Goal: Find specific page/section: Find specific page/section

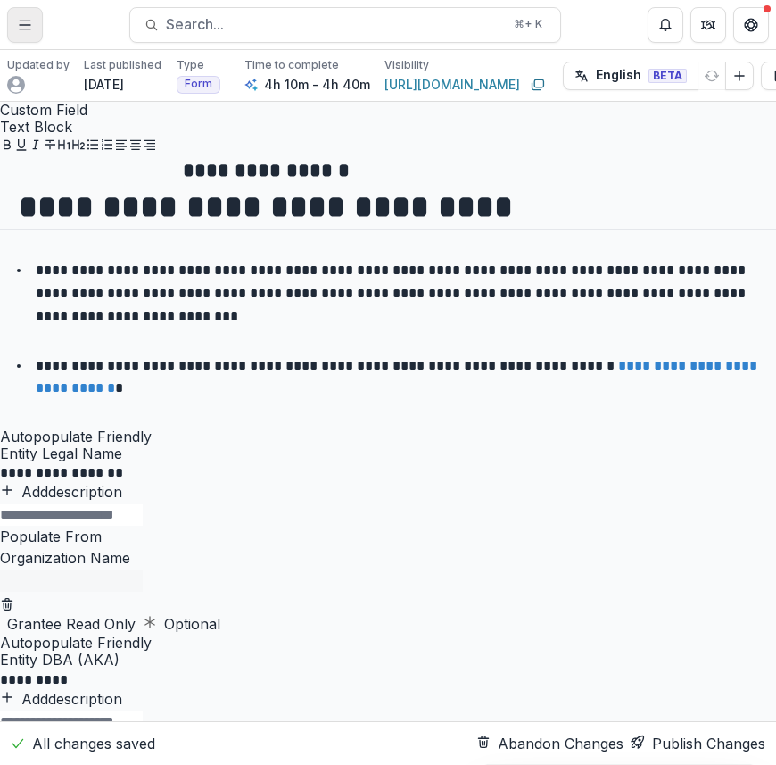
click at [15, 26] on button "Toggle Menu" at bounding box center [25, 25] width 36 height 36
click at [312, 764] on div "Team Settings Admin Settings Dashboard Activity Tasks Workflows Proposals Form …" at bounding box center [388, 765] width 776 height 0
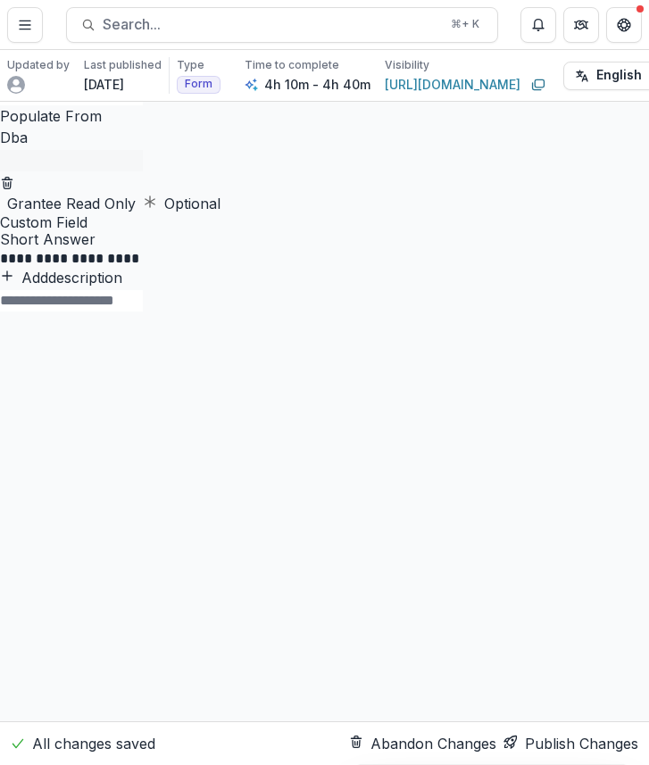
scroll to position [630, 0]
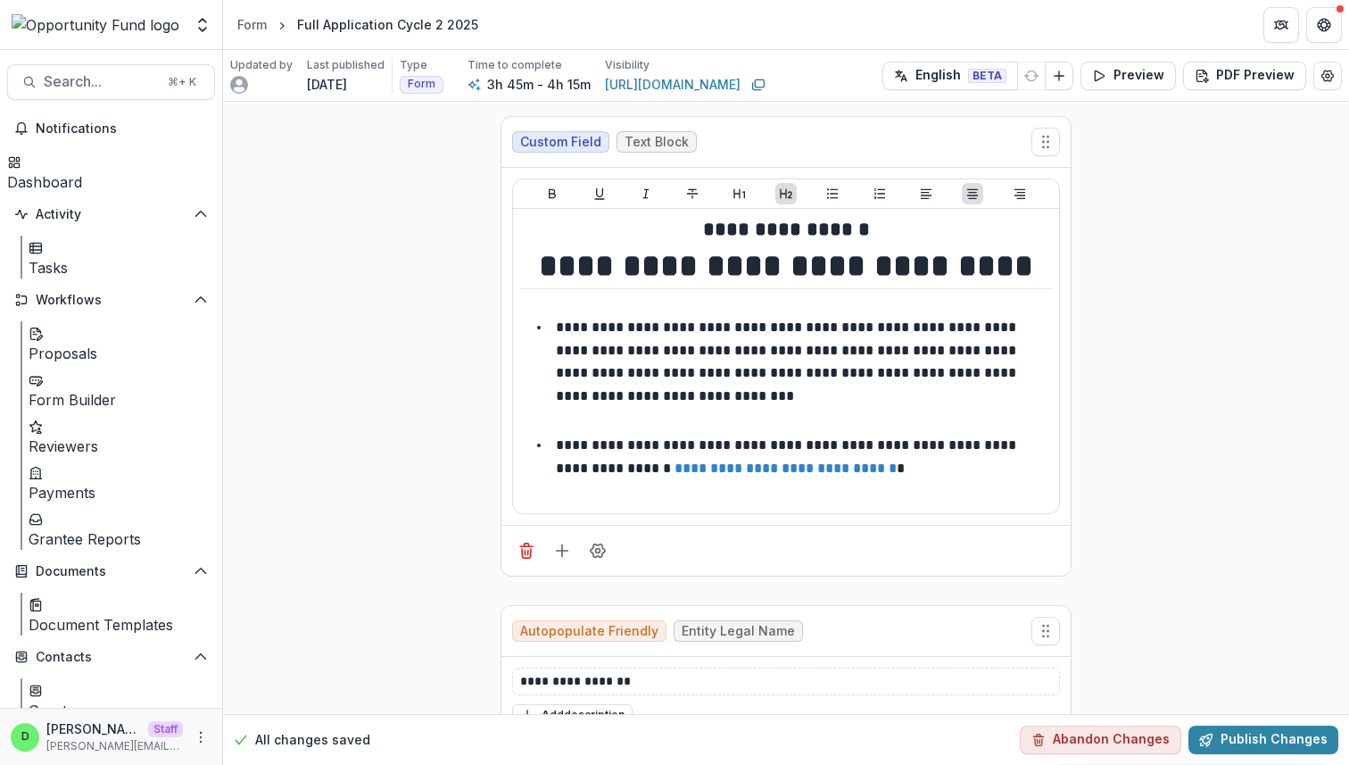
click at [128, 507] on link "Grantee Reports" at bounding box center [85, 528] width 112 height 43
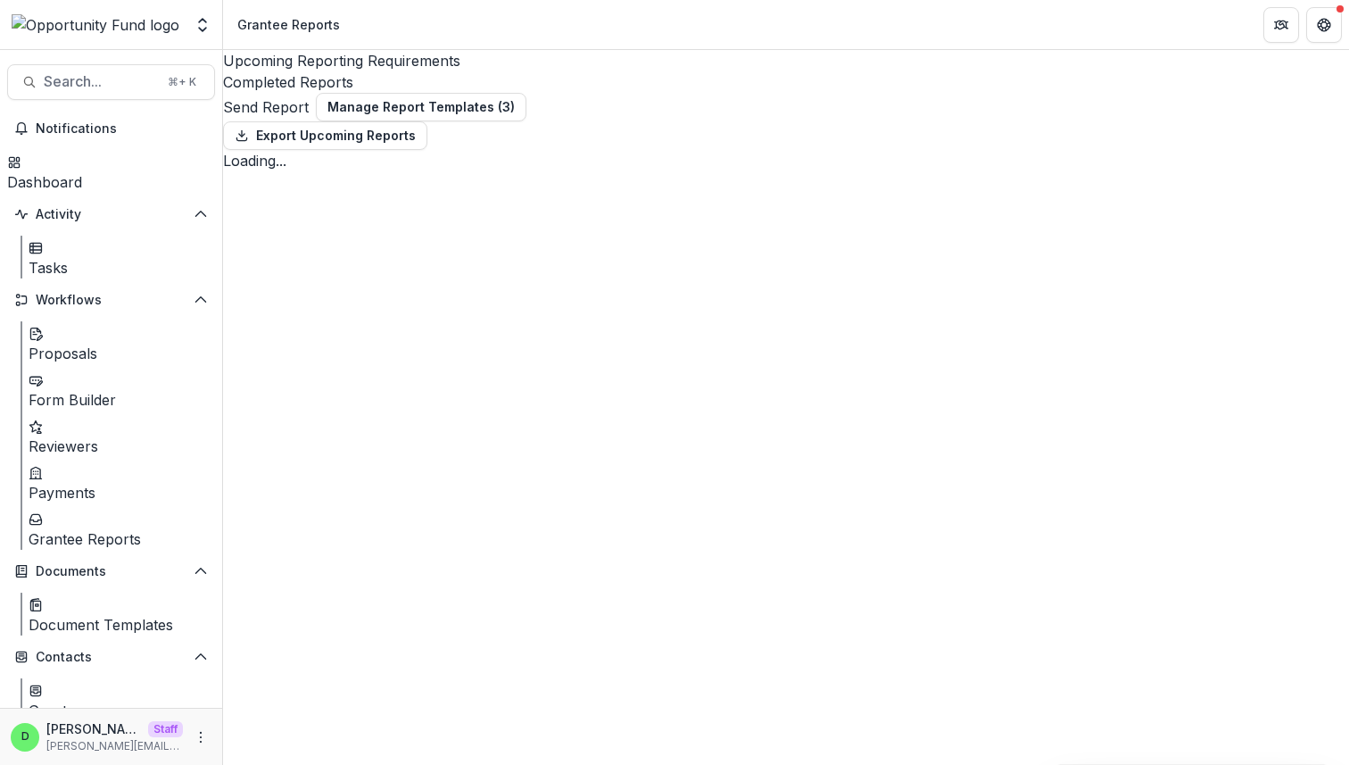
click at [541, 71] on div "Completed Reports" at bounding box center [786, 81] width 1126 height 21
